Goal: Transaction & Acquisition: Purchase product/service

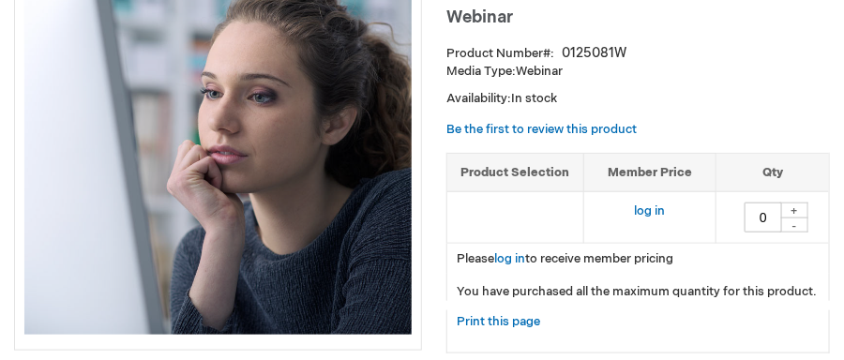
scroll to position [375, 0]
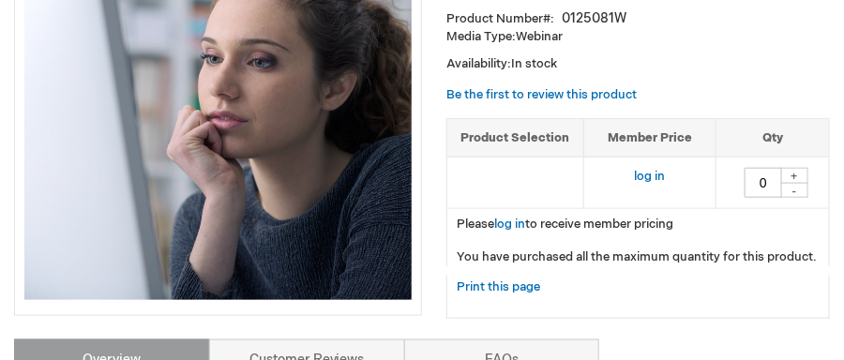
click at [676, 178] on td "log in" at bounding box center [650, 184] width 132 height 52
click at [658, 175] on link "log in" at bounding box center [649, 176] width 31 height 15
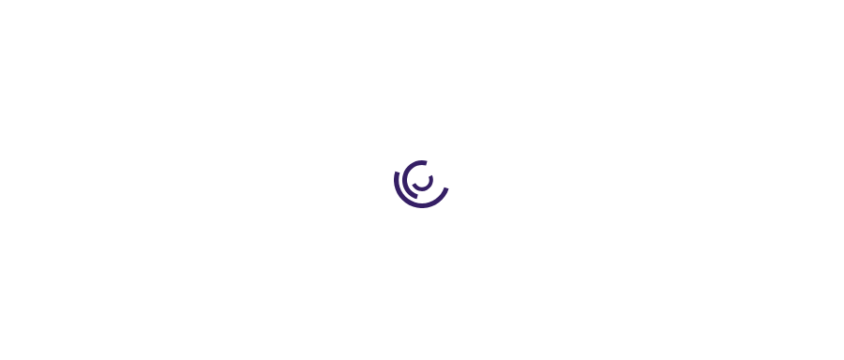
type input "0"
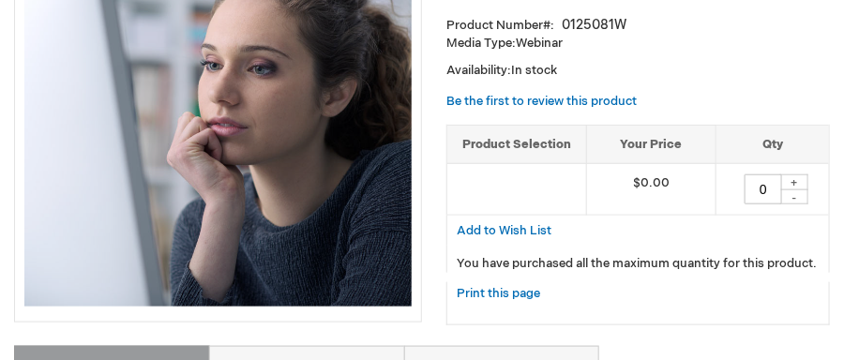
scroll to position [375, 0]
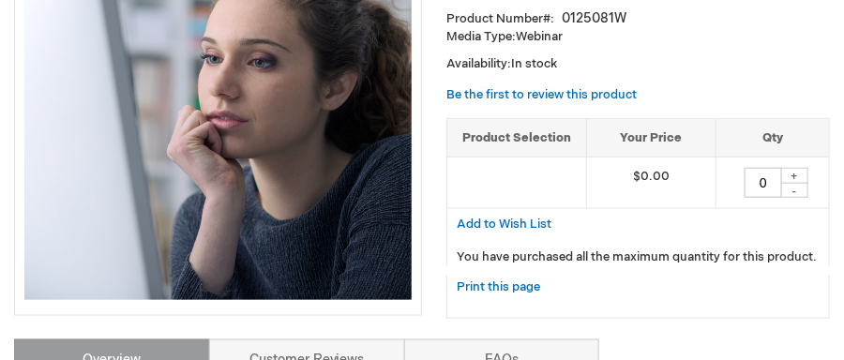
click at [796, 175] on div "+" at bounding box center [795, 176] width 28 height 16
click at [794, 173] on div "+" at bounding box center [795, 176] width 28 height 16
click at [795, 173] on div "+" at bounding box center [795, 176] width 28 height 16
click at [794, 175] on div "+" at bounding box center [795, 176] width 28 height 16
click at [790, 189] on div "-" at bounding box center [795, 190] width 28 height 15
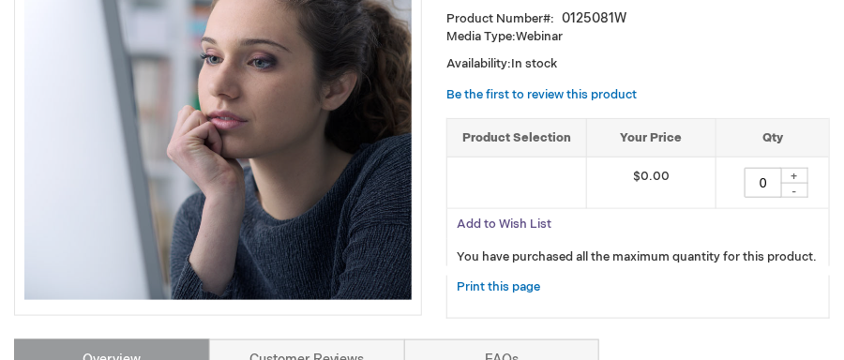
click at [541, 221] on span "Add to Wish List" at bounding box center [504, 224] width 95 height 15
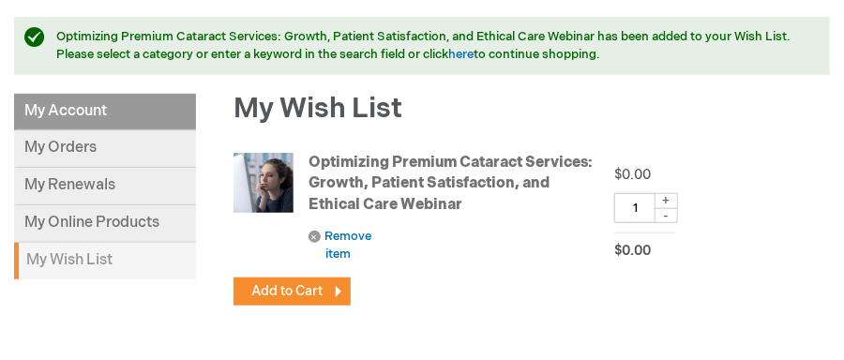
scroll to position [281, 0]
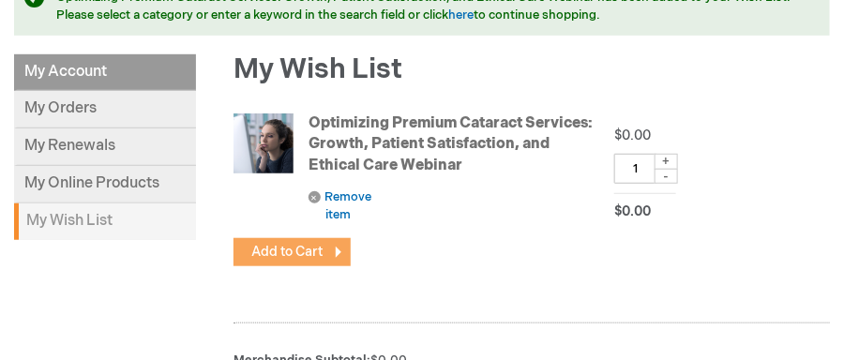
click at [297, 253] on span "Add to Cart" at bounding box center [287, 252] width 71 height 16
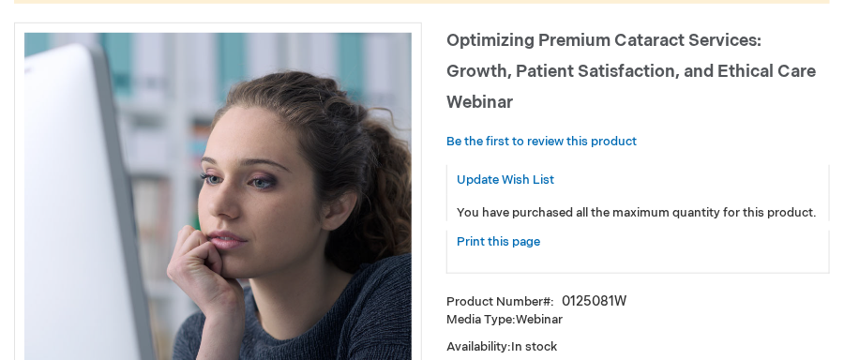
scroll to position [281, 0]
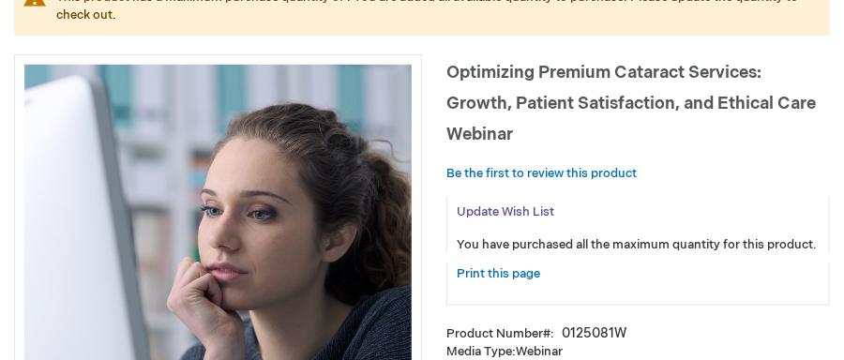
click at [493, 212] on span "Update Wish List" at bounding box center [506, 212] width 98 height 15
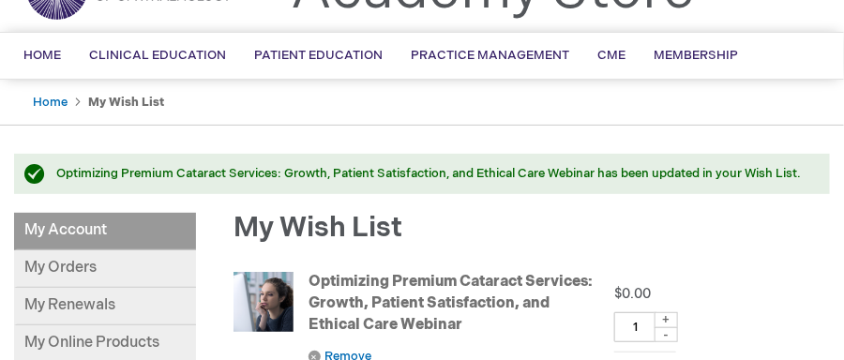
scroll to position [281, 0]
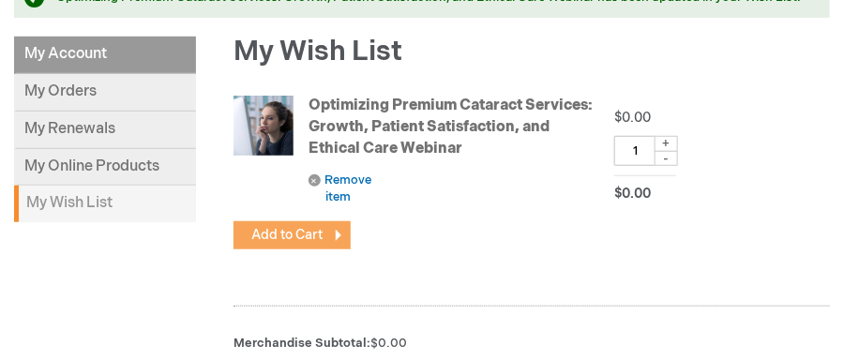
click at [294, 236] on span "Add to Cart" at bounding box center [287, 235] width 71 height 16
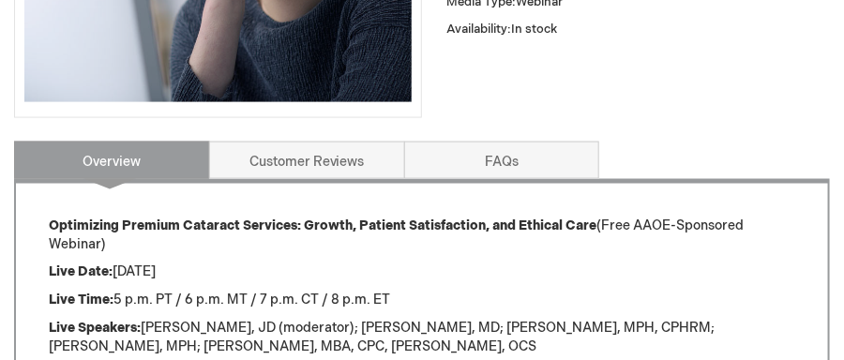
scroll to position [751, 0]
